Goal: Information Seeking & Learning: Learn about a topic

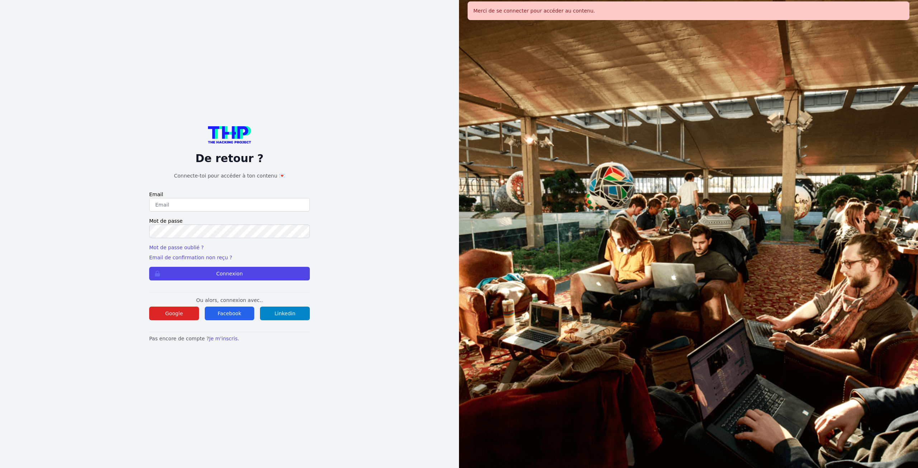
click at [184, 302] on p "Ou alors, connexion avec.." at bounding box center [229, 299] width 161 height 7
click at [183, 310] on button "Google" at bounding box center [174, 314] width 50 height 14
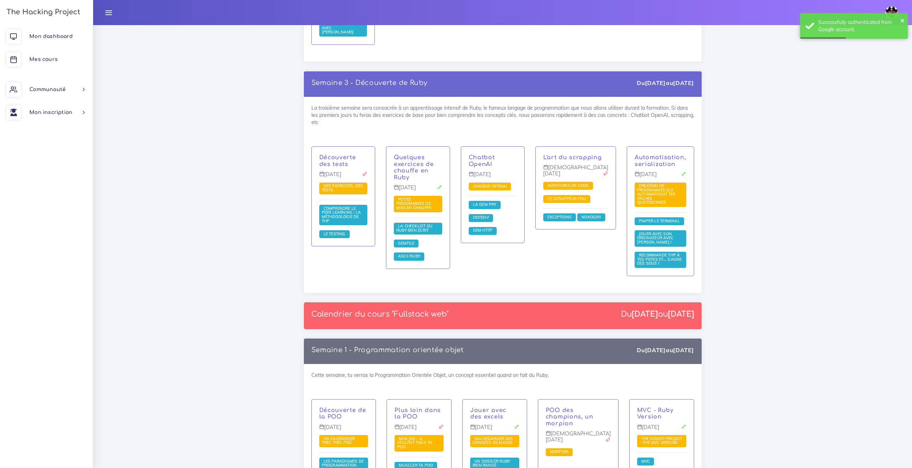
scroll to position [825, 0]
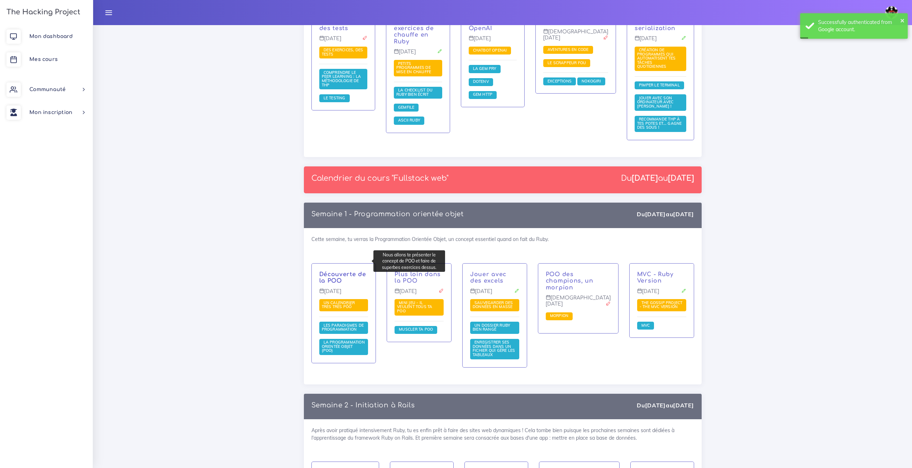
click at [345, 271] on link "Découverte de la POO" at bounding box center [342, 277] width 47 height 13
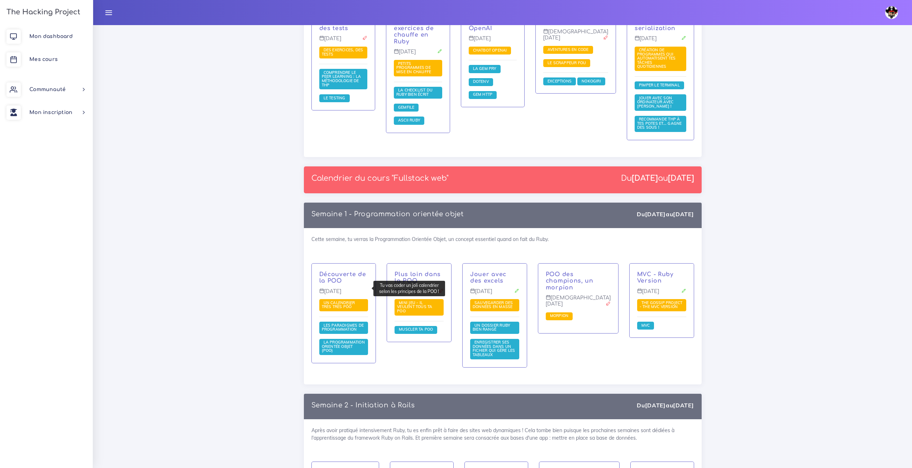
click at [349, 299] on span "Un calendrier très très PÔÔ" at bounding box center [343, 305] width 49 height 12
click at [349, 300] on span "Un calendrier très très PÔÔ" at bounding box center [338, 304] width 33 height 9
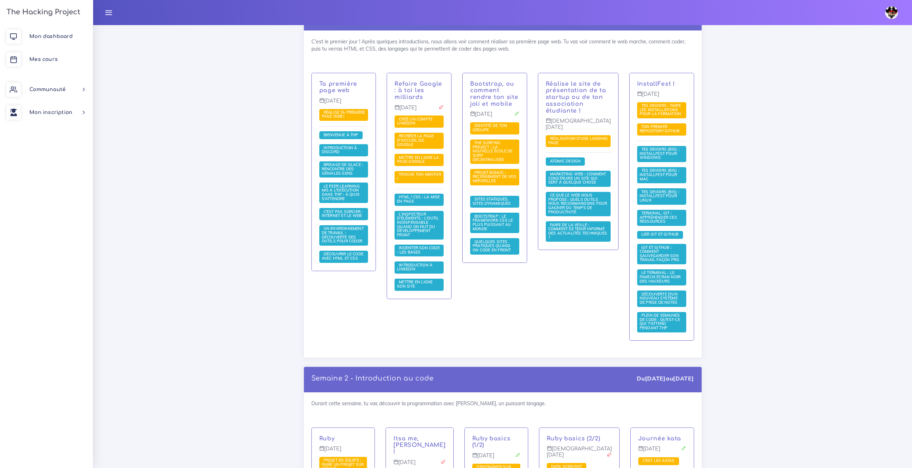
scroll to position [215, 0]
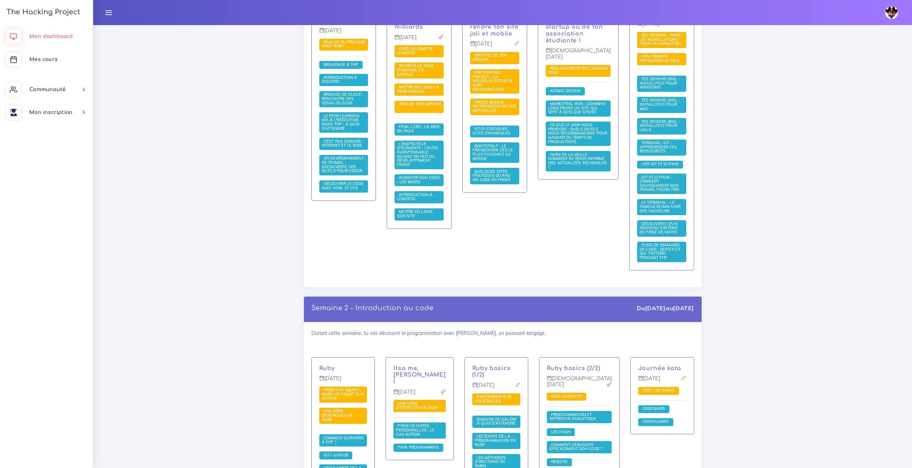
click at [71, 39] on link "Mon dashboard" at bounding box center [46, 36] width 93 height 23
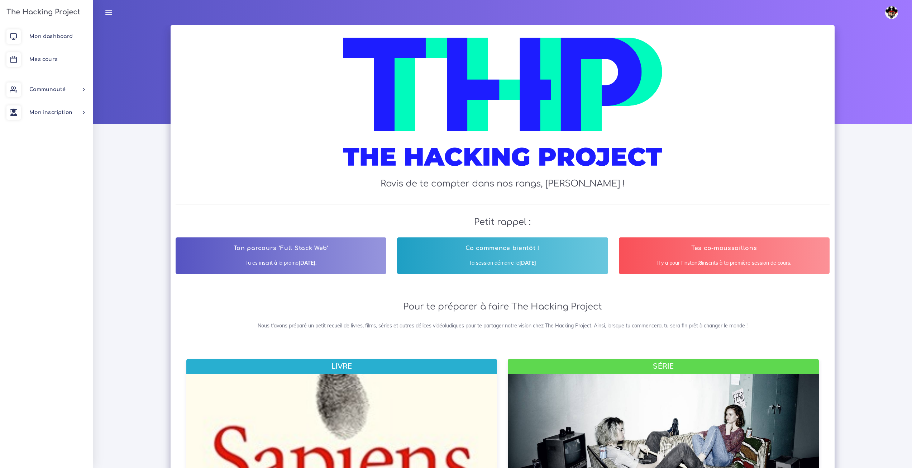
click at [299, 264] on b "Septembre 2025" at bounding box center [307, 263] width 17 height 6
click at [299, 264] on b "[DATE]" at bounding box center [307, 263] width 17 height 6
click at [353, 258] on div "Ton parcours "Full Stack Web" Tu es inscrit à la promo [DATE] ." at bounding box center [281, 255] width 211 height 37
click at [326, 257] on div "Ton parcours "Full Stack Web" Tu es inscrit à la promo [DATE] ." at bounding box center [281, 255] width 211 height 37
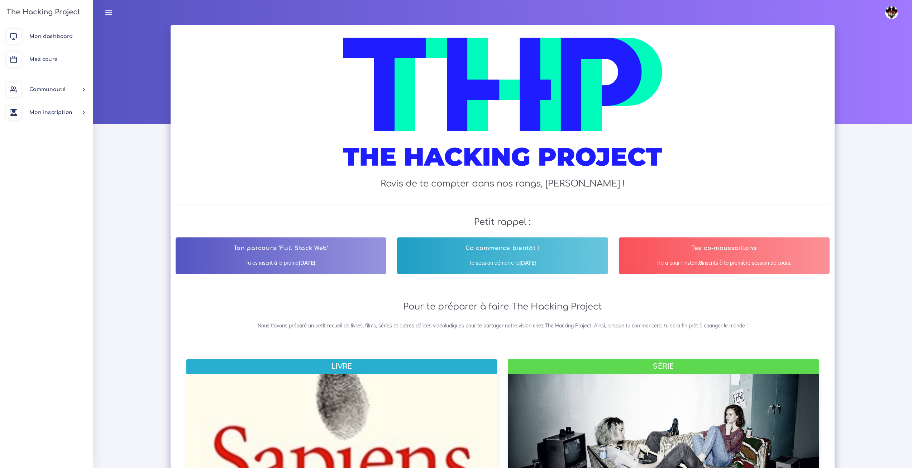
click at [326, 257] on div "Ton parcours "Full Stack Web" Tu es inscrit à la promo [DATE] ." at bounding box center [281, 255] width 211 height 37
click at [324, 250] on h4 "Ton parcours "Full Stack Web"" at bounding box center [281, 248] width 196 height 7
click at [284, 232] on h2 "Petit rappel :" at bounding box center [503, 221] width 654 height 25
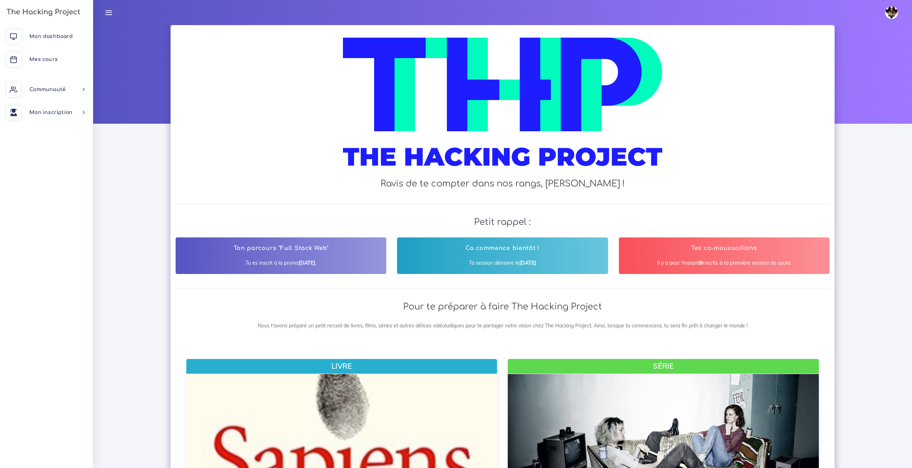
click at [481, 217] on h2 "Petit rappel :" at bounding box center [503, 221] width 654 height 25
click at [455, 185] on h2 "Ravis de te compter dans nos rangs, Yanis !" at bounding box center [502, 184] width 639 height 10
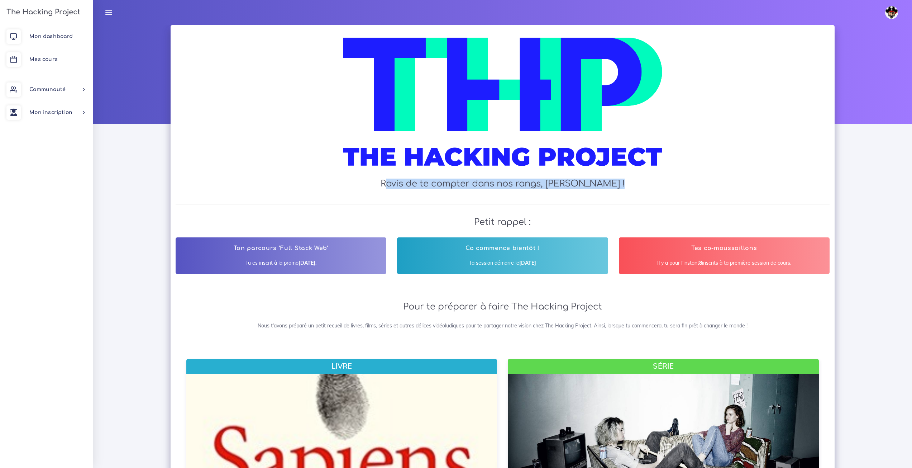
click at [455, 185] on h2 "Ravis de te compter dans nos rangs, Yanis !" at bounding box center [502, 184] width 639 height 10
click at [434, 157] on img at bounding box center [502, 106] width 319 height 136
click at [457, 117] on img at bounding box center [502, 106] width 319 height 136
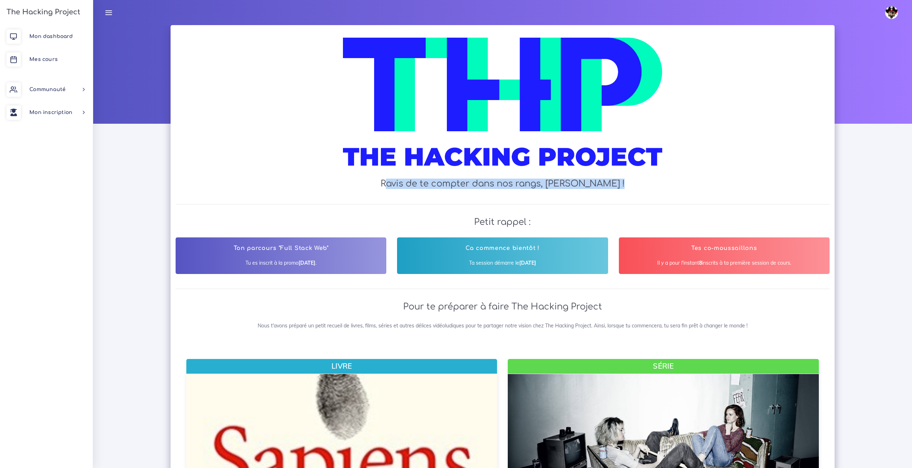
click at [457, 116] on img at bounding box center [502, 106] width 319 height 136
click at [332, 171] on div at bounding box center [502, 106] width 639 height 136
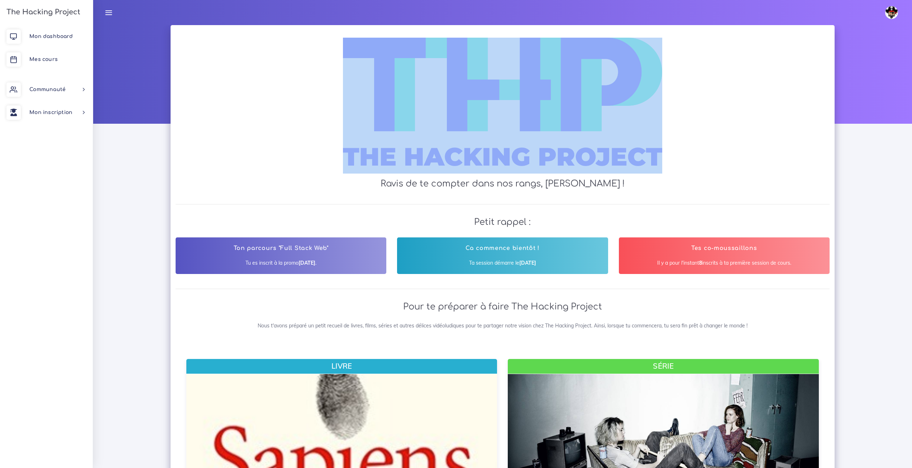
click at [332, 171] on div at bounding box center [502, 106] width 639 height 136
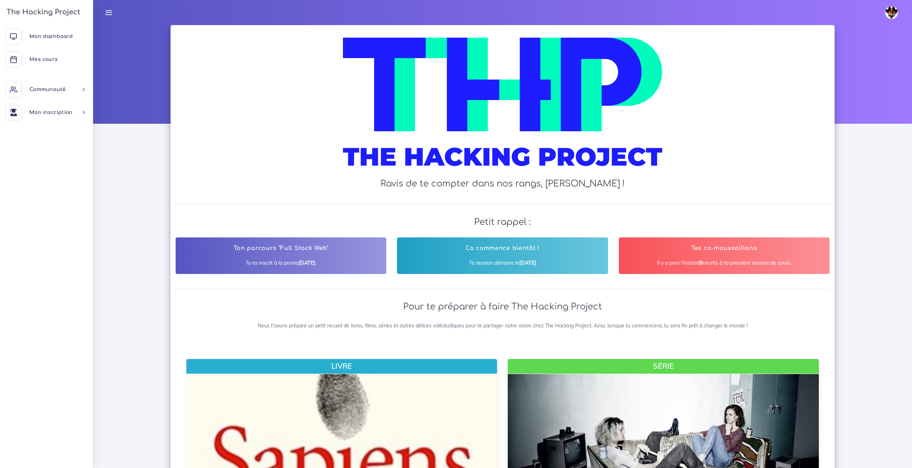
click at [322, 170] on div at bounding box center [502, 106] width 639 height 136
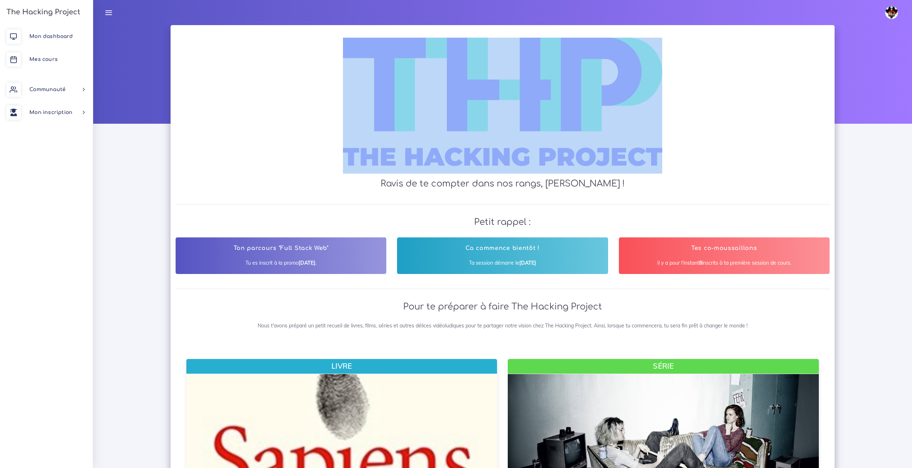
click at [322, 170] on div at bounding box center [502, 106] width 639 height 136
click at [256, 152] on div at bounding box center [502, 106] width 639 height 136
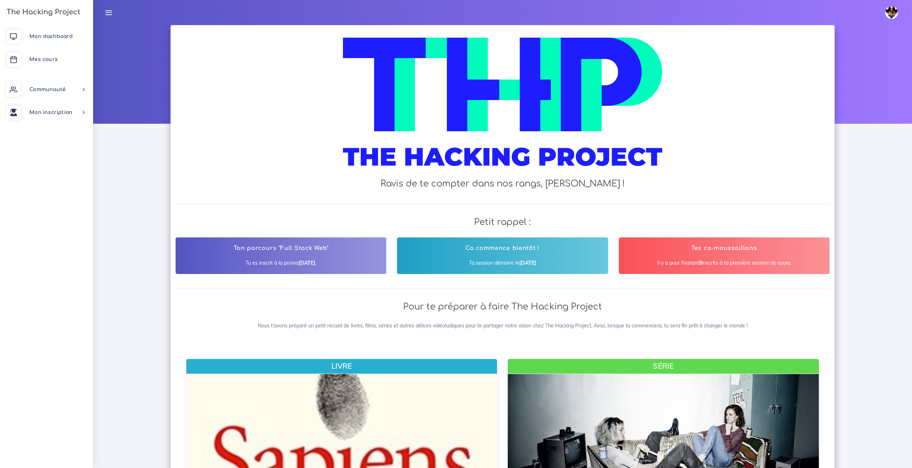
click at [292, 174] on div "Ravis de te compter dans nos rangs, Yanis !" at bounding box center [503, 114] width 654 height 169
click at [287, 158] on div at bounding box center [502, 106] width 639 height 136
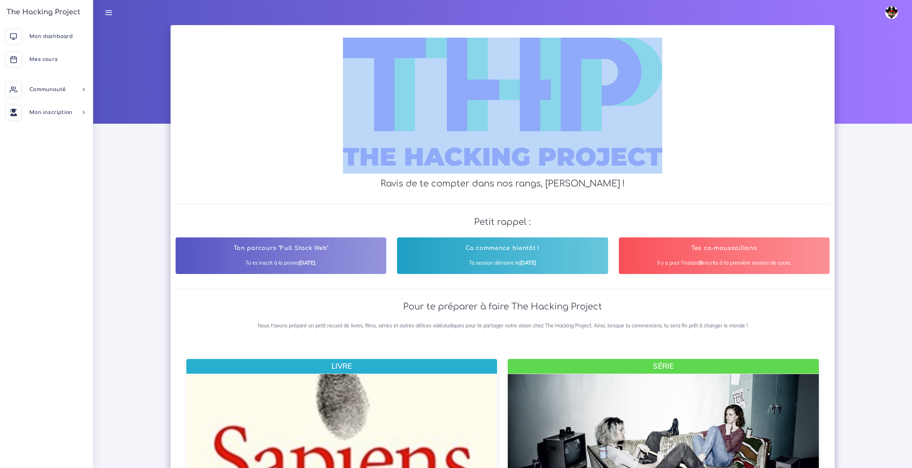
click at [287, 158] on div at bounding box center [502, 106] width 639 height 136
click at [273, 169] on div at bounding box center [502, 106] width 639 height 136
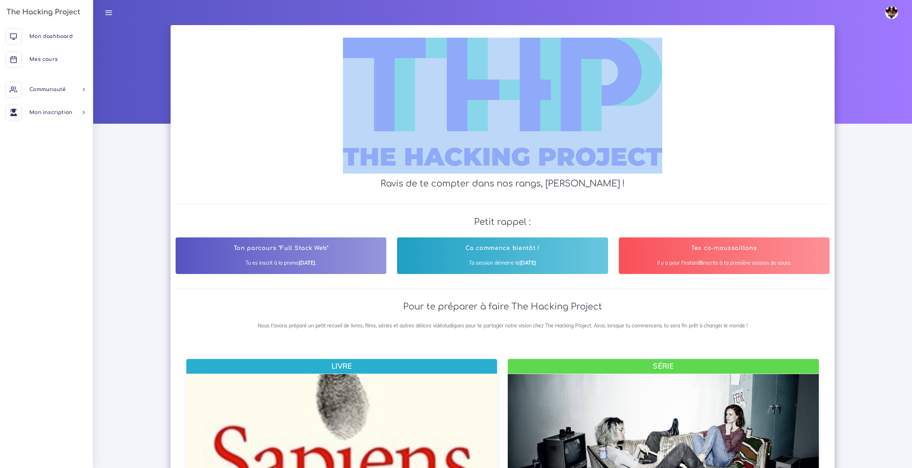
click at [265, 176] on div "Ravis de te compter dans nos rangs, Yanis !" at bounding box center [503, 114] width 654 height 169
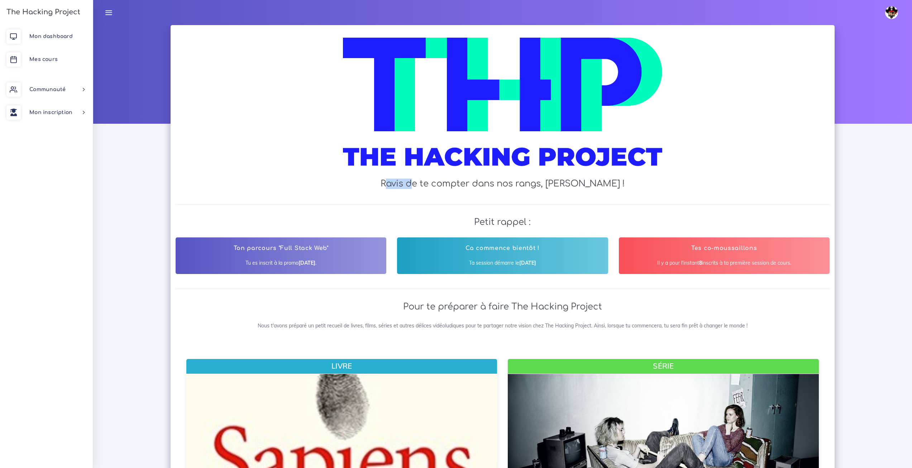
click at [265, 176] on div "Ravis de te compter dans nos rangs, Yanis !" at bounding box center [503, 114] width 654 height 169
click at [262, 160] on div at bounding box center [502, 106] width 639 height 136
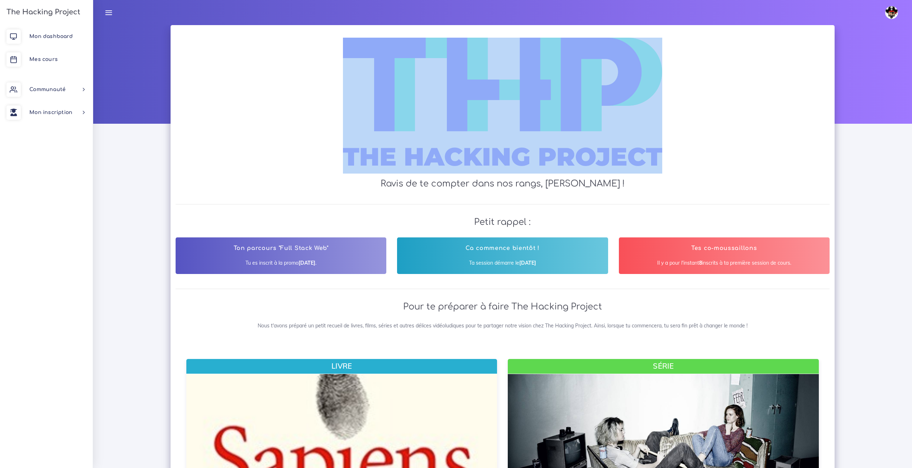
click at [262, 160] on div at bounding box center [502, 106] width 639 height 136
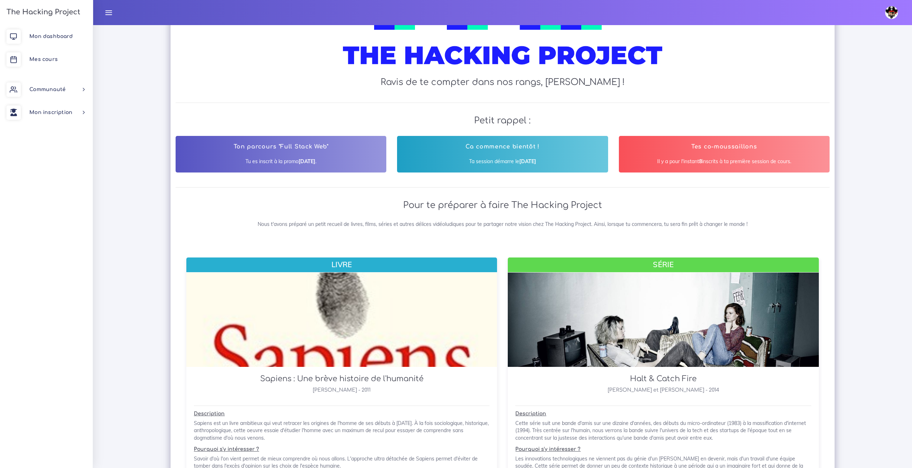
scroll to position [79, 0]
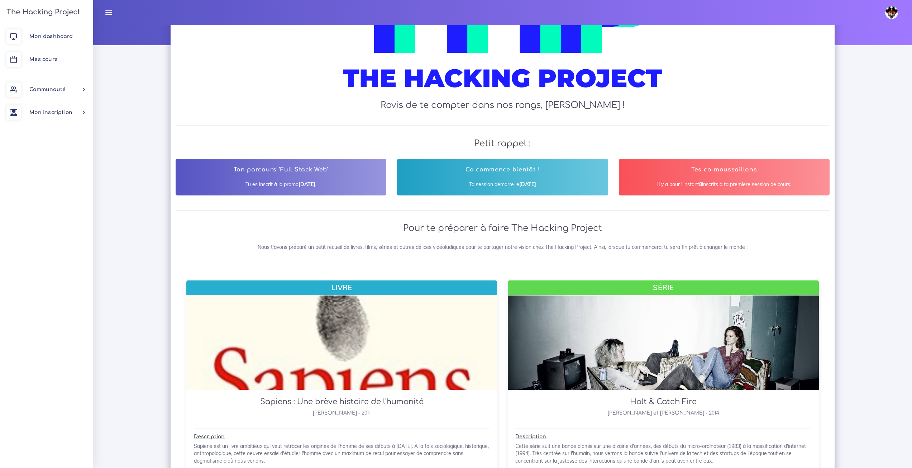
click at [311, 176] on div "Ton parcours "Full Stack Web" Tu es inscrit à la promo [DATE] ." at bounding box center [281, 177] width 211 height 37
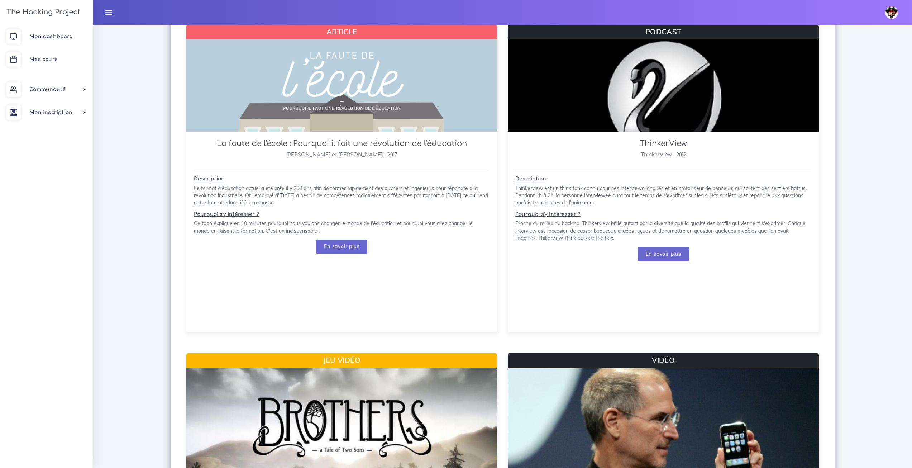
scroll to position [580, 0]
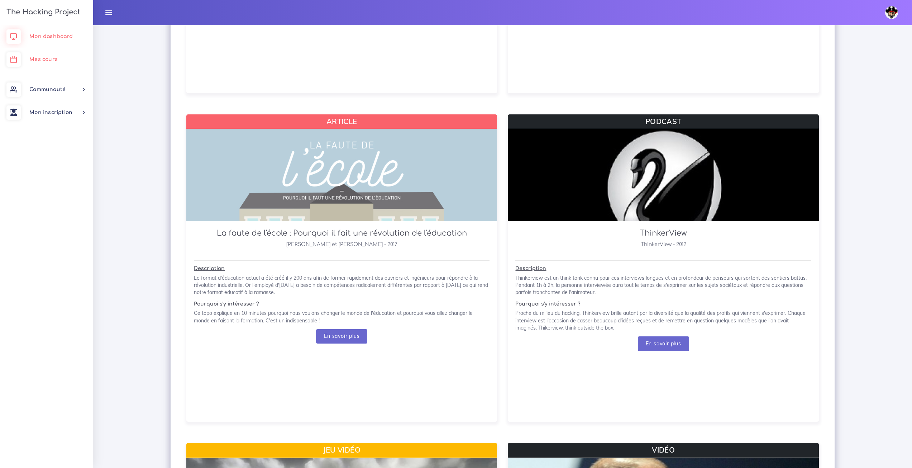
click at [47, 49] on link "Mes cours" at bounding box center [46, 59] width 93 height 23
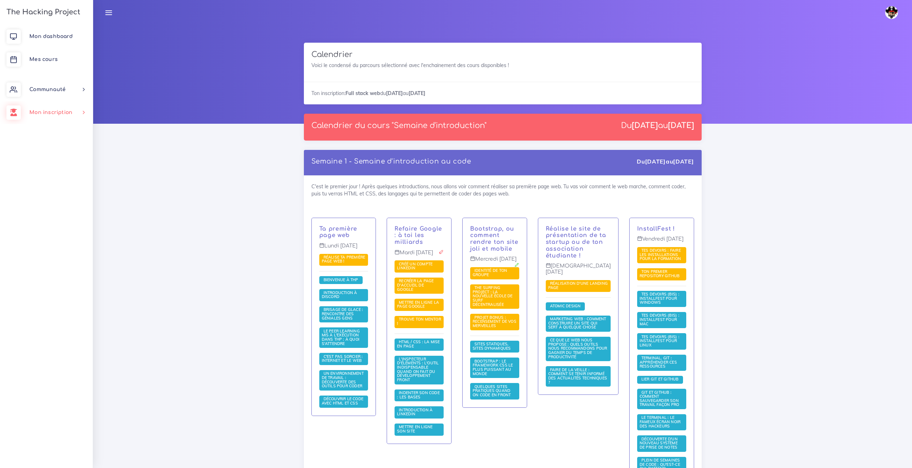
click at [68, 118] on link "Mon inscription" at bounding box center [46, 112] width 93 height 23
click at [67, 118] on link "Mon inscription" at bounding box center [46, 112] width 93 height 23
